Goal: Task Accomplishment & Management: Use online tool/utility

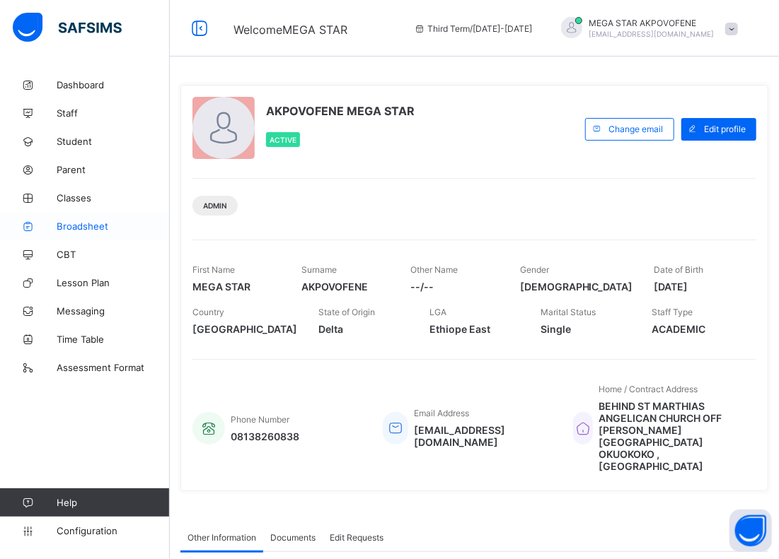
click at [94, 219] on link "Broadsheet" at bounding box center [85, 226] width 170 height 28
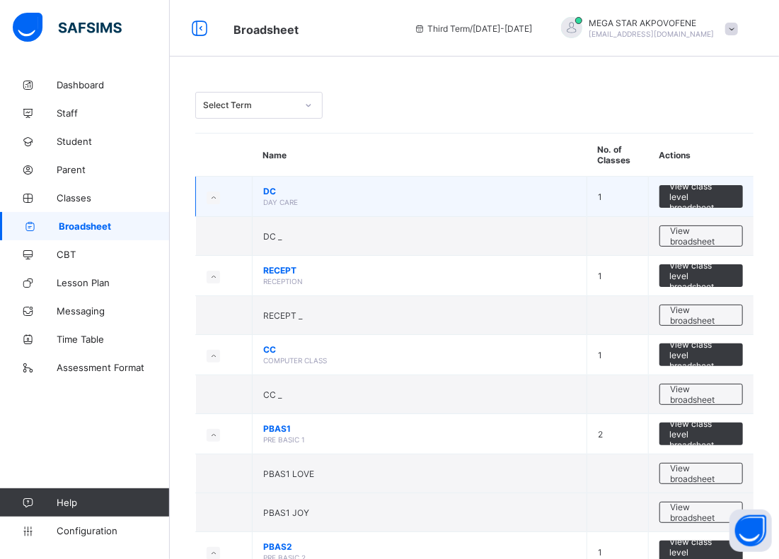
click at [530, 177] on td "DC DAY CARE" at bounding box center [420, 197] width 335 height 40
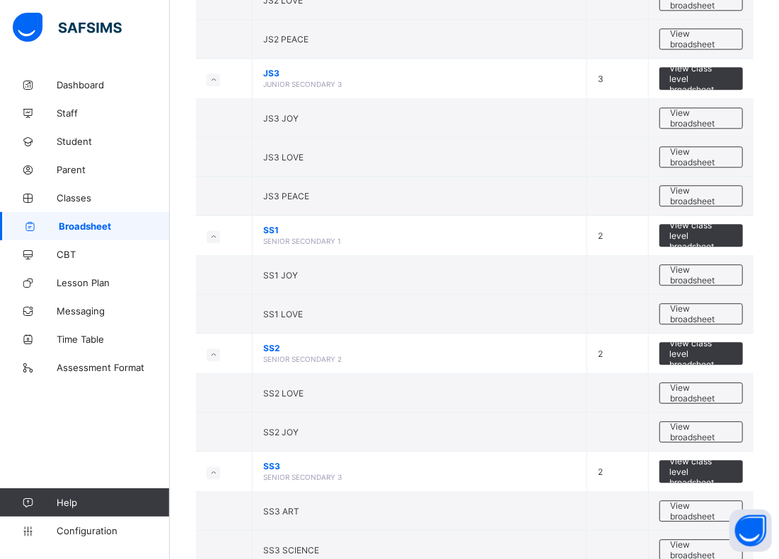
scroll to position [1501, 0]
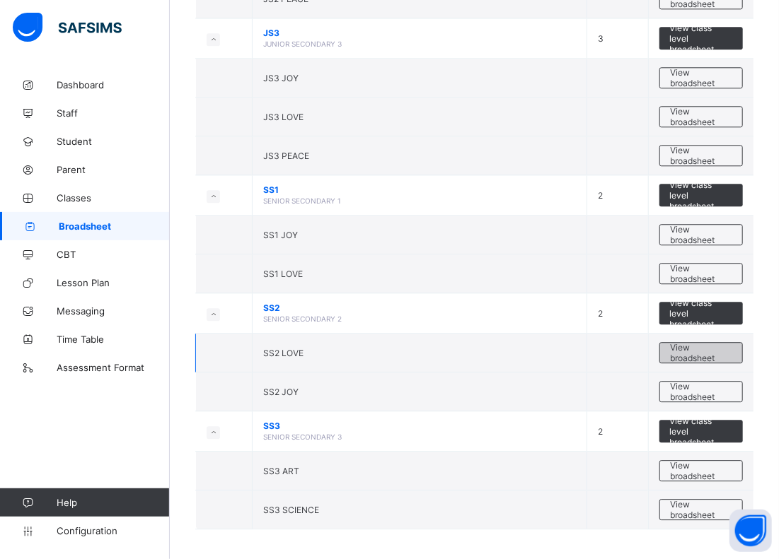
click at [700, 347] on span "View broadsheet" at bounding box center [701, 352] width 61 height 21
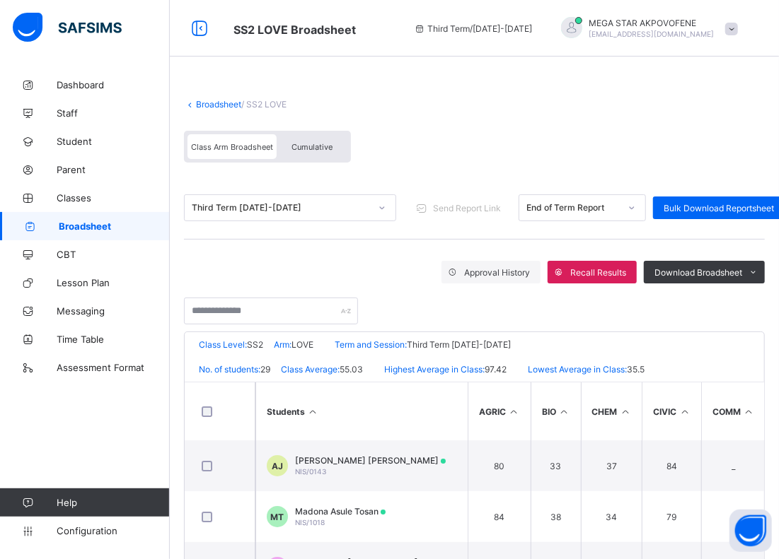
click at [228, 142] on span "Class Arm Broadsheet" at bounding box center [232, 147] width 82 height 10
click at [260, 304] on input "text" at bounding box center [271, 311] width 174 height 27
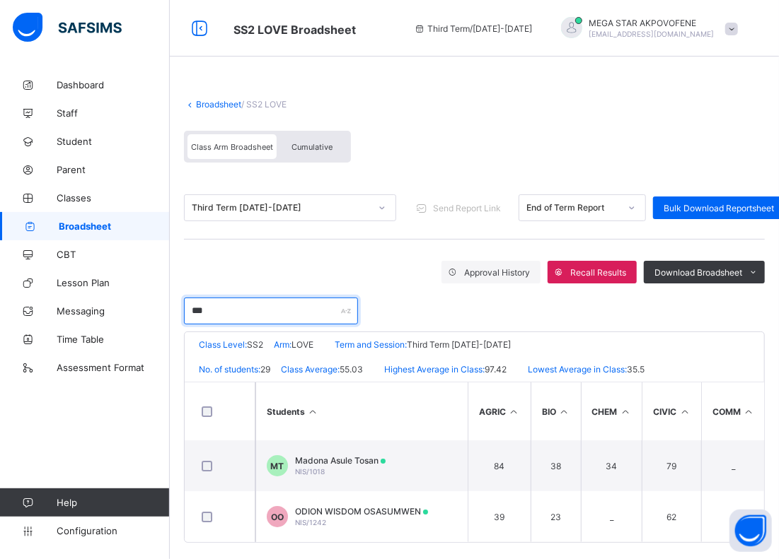
scroll to position [15, 0]
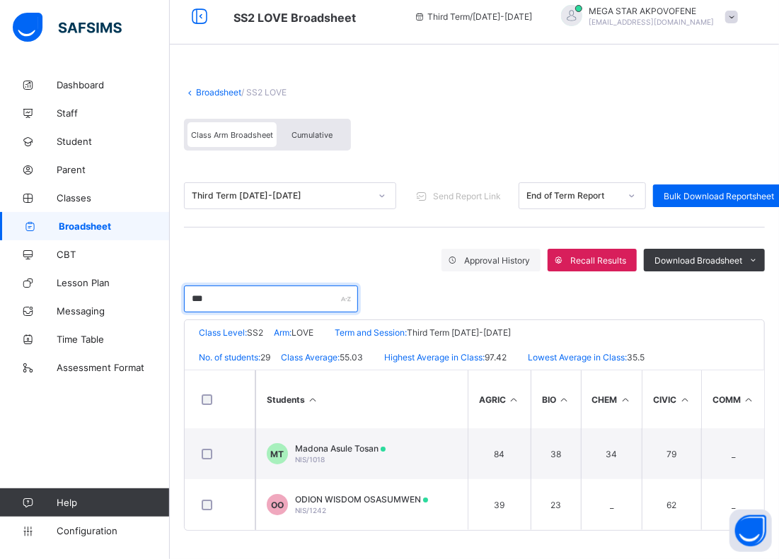
type input "***"
click at [215, 93] on link "Broadsheet" at bounding box center [218, 92] width 45 height 11
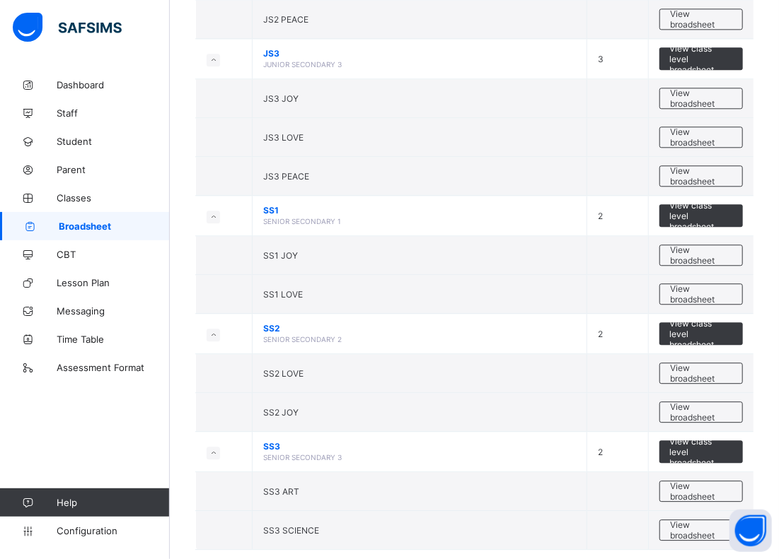
scroll to position [1501, 0]
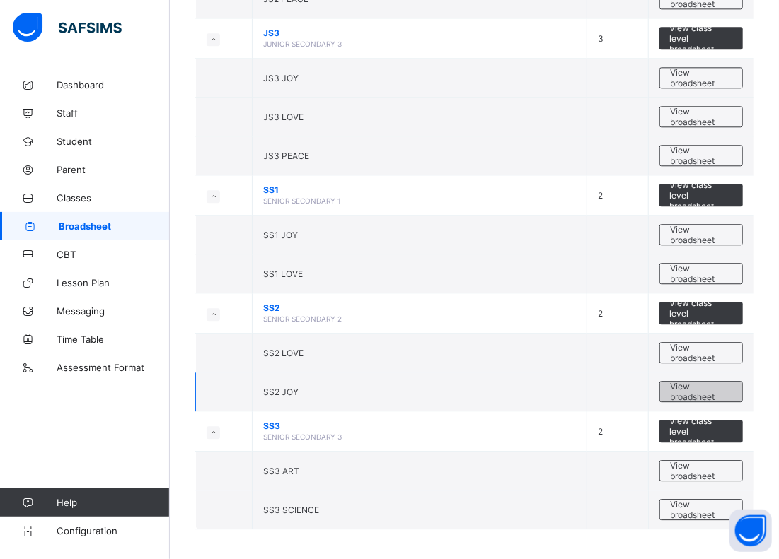
click at [701, 381] on span "View broadsheet" at bounding box center [701, 391] width 61 height 21
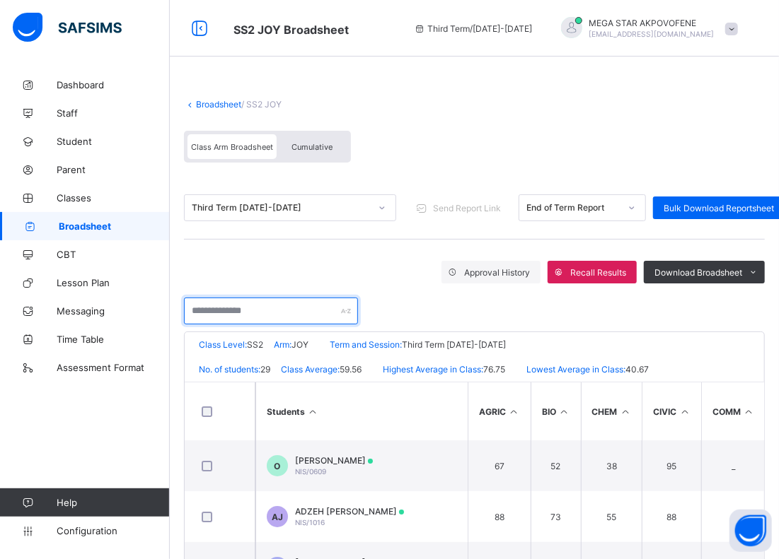
click at [260, 310] on input "text" at bounding box center [271, 311] width 174 height 27
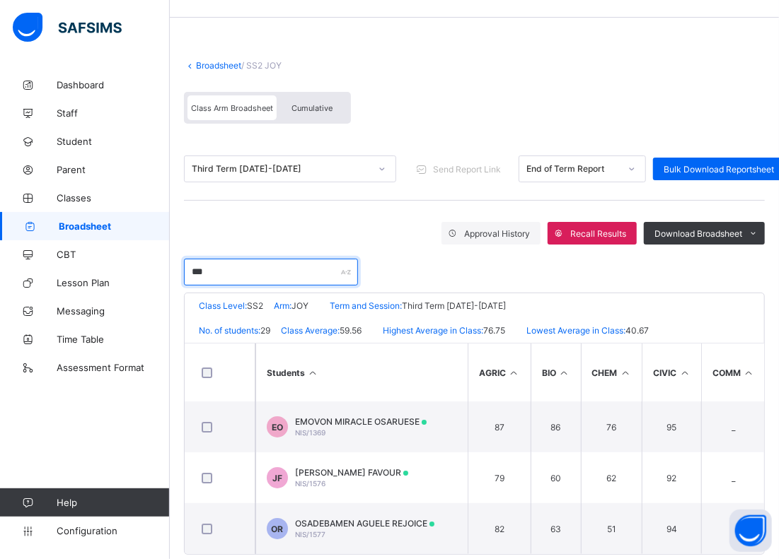
scroll to position [66, 0]
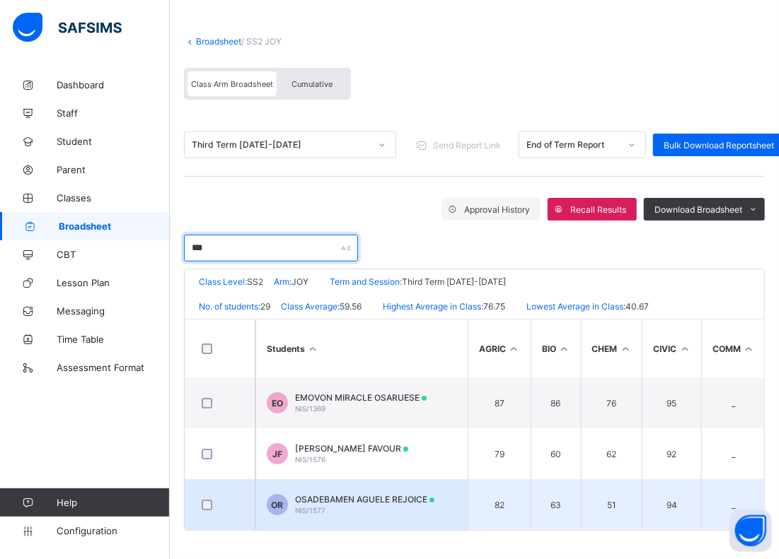
type input "***"
click at [373, 504] on div "OSADEBAMEN AGUELE REJOICE NIS/1577" at bounding box center [364, 504] width 139 height 21
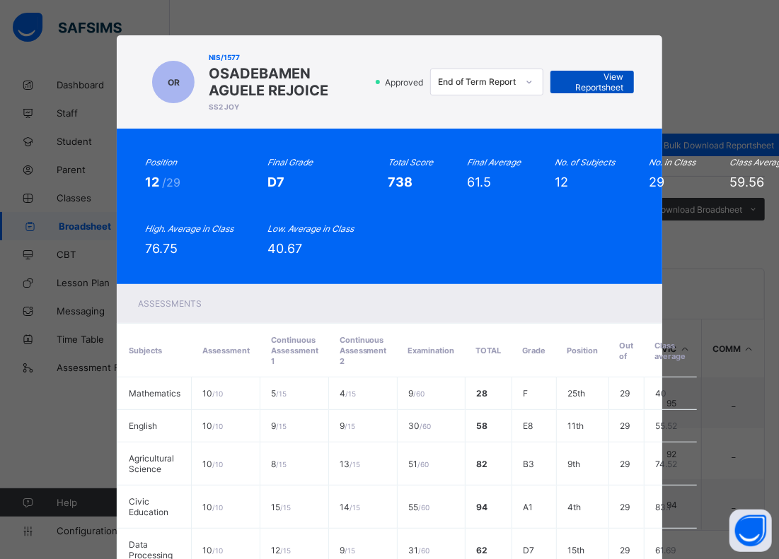
click at [609, 86] on span "View Reportsheet" at bounding box center [592, 81] width 62 height 21
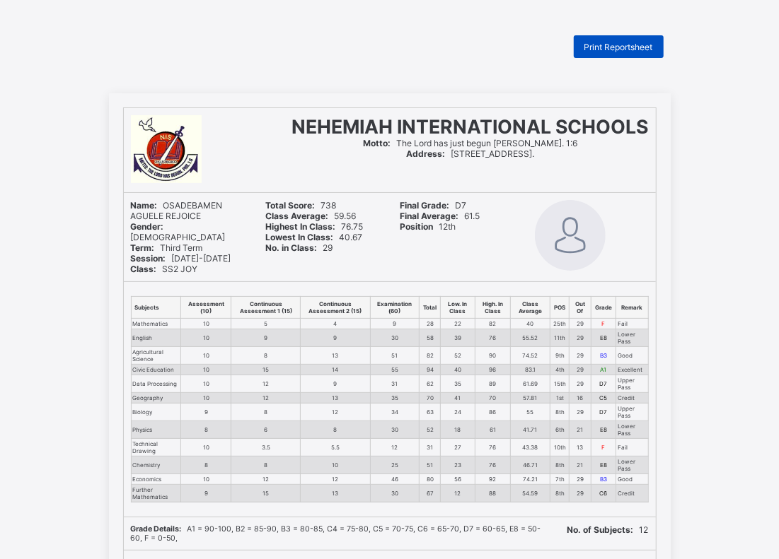
click at [628, 46] on span "Print Reportsheet" at bounding box center [618, 47] width 69 height 11
